Goal: Information Seeking & Learning: Check status

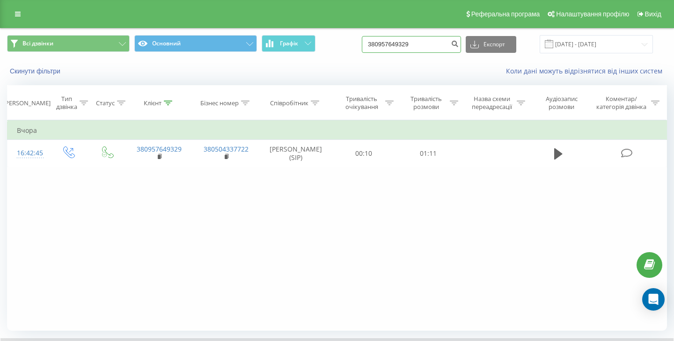
click at [407, 45] on input "380957649329" at bounding box center [411, 44] width 99 height 17
paste input "1703765"
type input "380951703765"
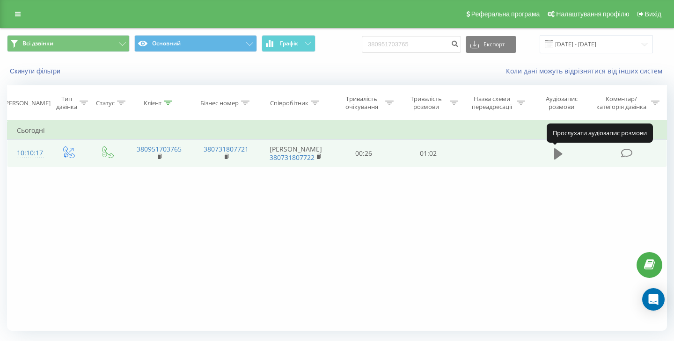
click at [556, 154] on icon at bounding box center [559, 153] width 8 height 11
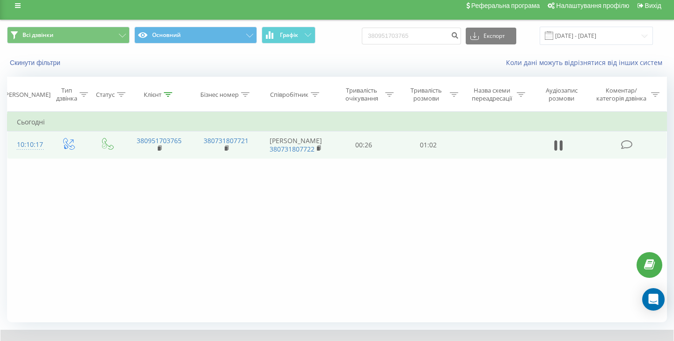
scroll to position [9, 0]
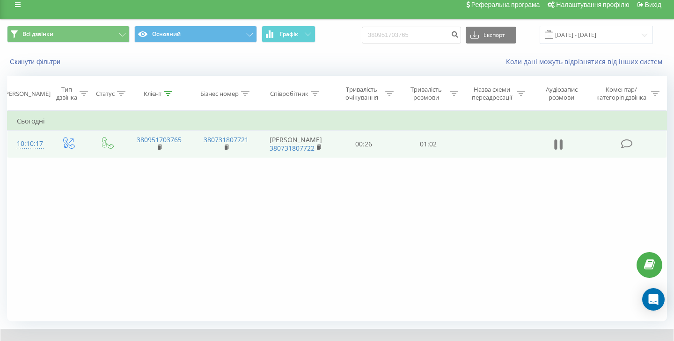
click at [558, 147] on icon at bounding box center [559, 144] width 8 height 13
click at [554, 144] on button at bounding box center [559, 145] width 14 height 14
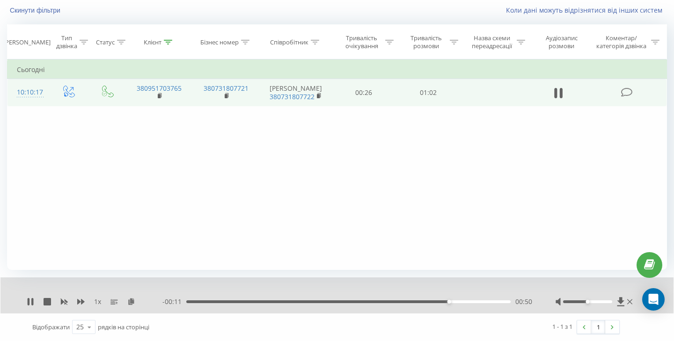
scroll to position [0, 0]
